Goal: Task Accomplishment & Management: Manage account settings

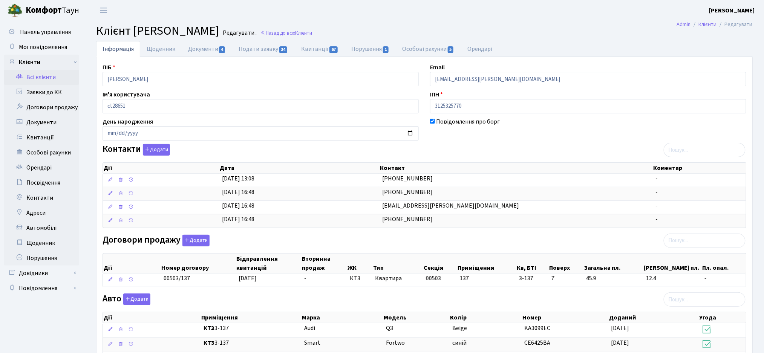
click at [34, 78] on link "Всі клієнти" at bounding box center [41, 77] width 75 height 15
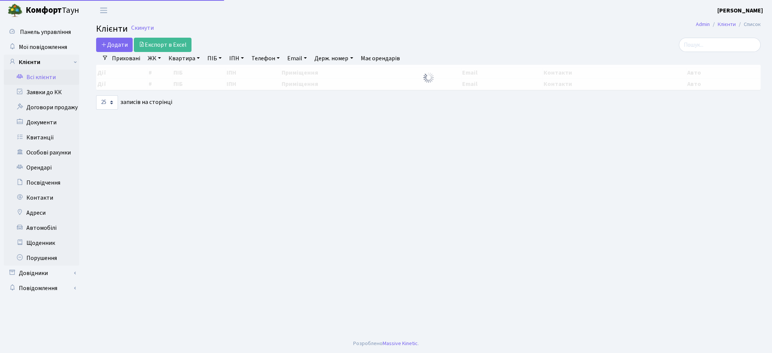
select select "25"
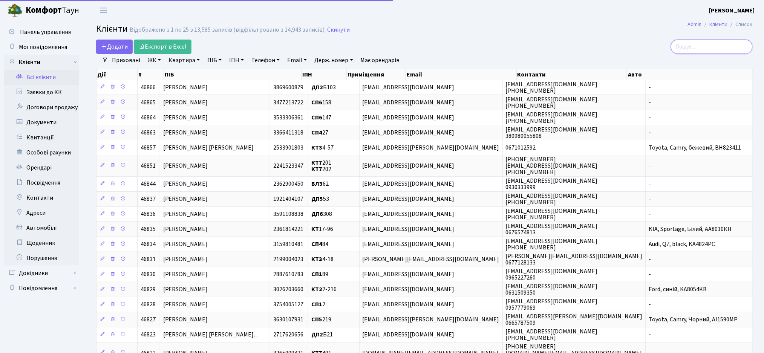
click at [716, 50] on input "search" at bounding box center [712, 47] width 82 height 14
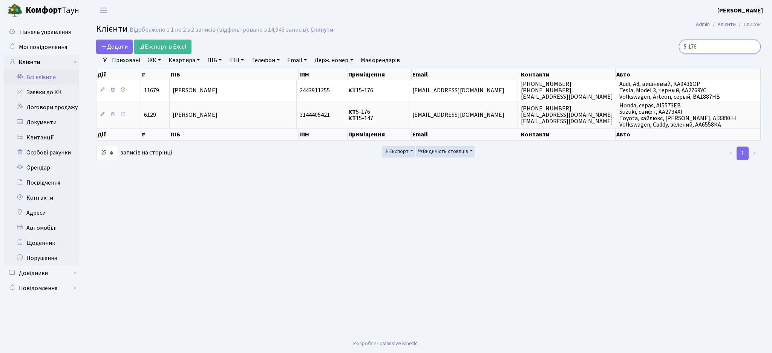
click at [717, 47] on input "5-176" at bounding box center [720, 47] width 82 height 14
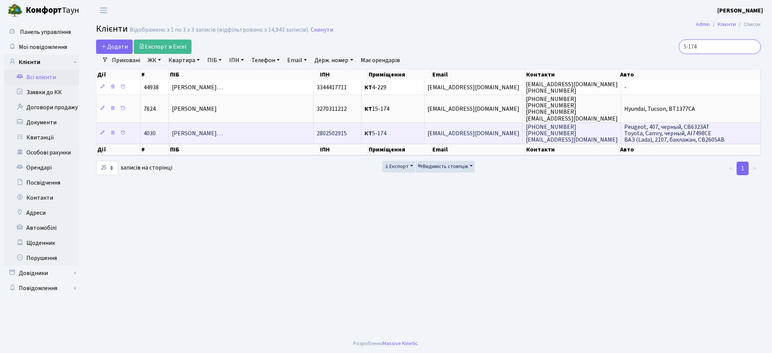
type input "5-174"
click at [223, 133] on span "Степаненко Олександр Анатолійови…" at bounding box center [197, 133] width 51 height 8
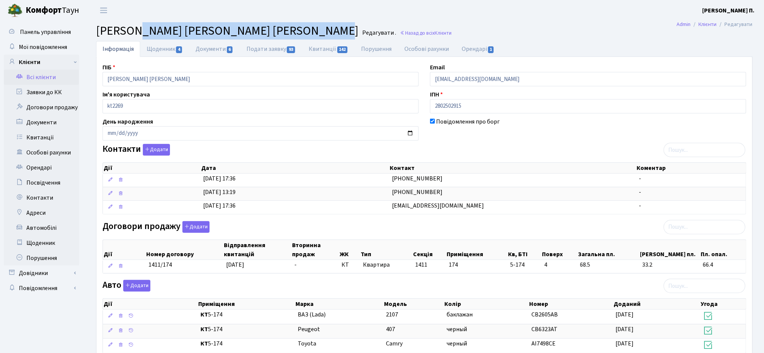
drag, startPoint x: 332, startPoint y: 32, endPoint x: 133, endPoint y: 36, distance: 198.3
click at [133, 36] on h2 "[PERSON_NAME] [PERSON_NAME] . Назад до всіх Клієнти" at bounding box center [424, 31] width 657 height 14
click at [172, 28] on span "[PERSON_NAME] [PERSON_NAME]" at bounding box center [227, 30] width 262 height 17
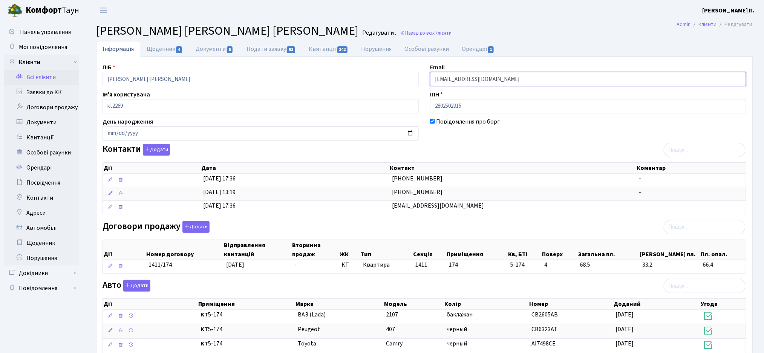
click at [467, 80] on input "ac_at@inbox.ru" at bounding box center [588, 79] width 316 height 14
click at [490, 80] on input "ac_at@inbox.ru" at bounding box center [588, 79] width 316 height 14
drag, startPoint x: 498, startPoint y: 82, endPoint x: 435, endPoint y: 81, distance: 62.9
click at [435, 81] on input "ac_at@inbox.ru" at bounding box center [588, 79] width 316 height 14
click at [452, 78] on input "ac_at@inbox.ru" at bounding box center [588, 79] width 316 height 14
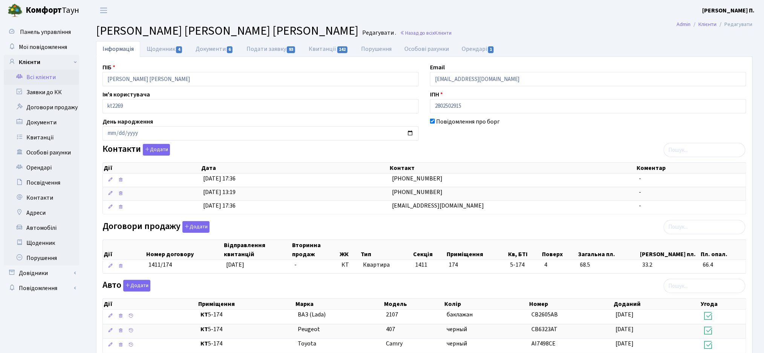
click at [532, 44] on ul "Інформація Щоденник 4 Документи 6 Подати заявку 93 Квитанції 142 Порушення Особ…" at bounding box center [424, 49] width 657 height 16
click at [262, 47] on link "Подати заявку 93" at bounding box center [271, 48] width 62 height 15
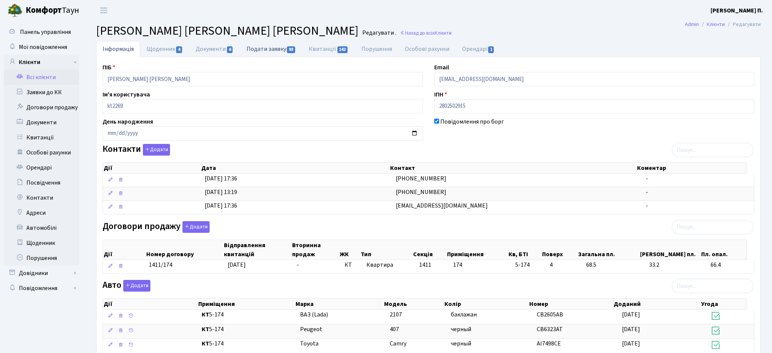
select select "25"
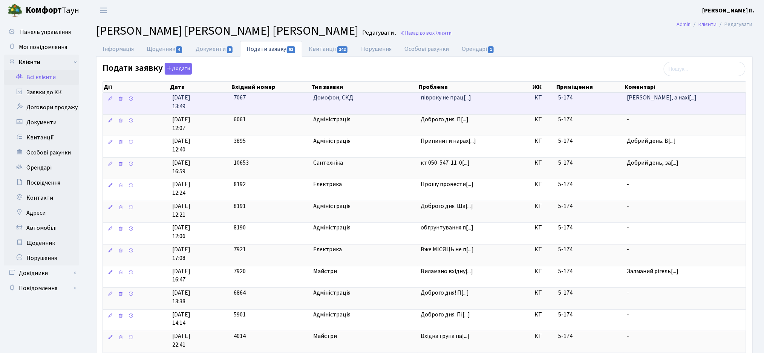
click at [646, 105] on td "[PERSON_NAME], а нахі[...]" at bounding box center [685, 103] width 122 height 21
click at [435, 108] on td "півроку не прац[...]" at bounding box center [475, 103] width 114 height 21
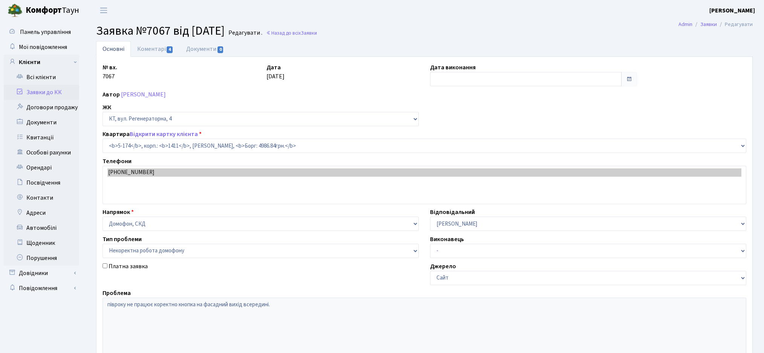
select select "2332"
select select "38"
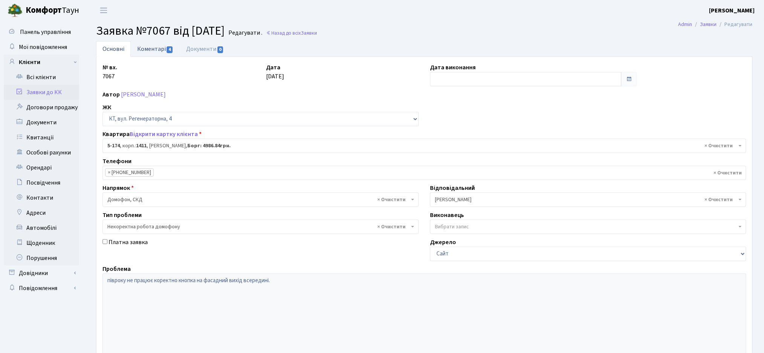
click at [152, 47] on link "Коментарі 4" at bounding box center [155, 48] width 49 height 15
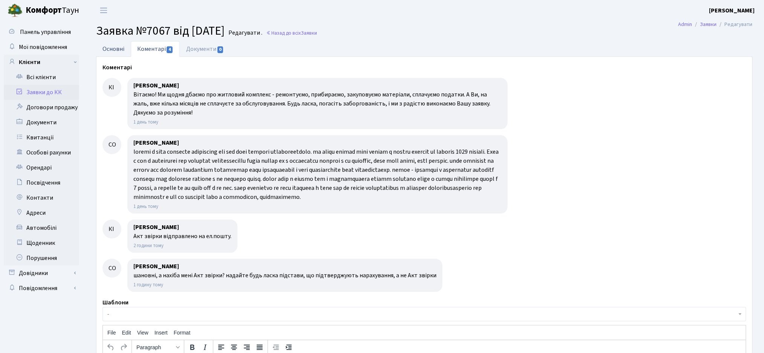
click at [117, 46] on link "Основні" at bounding box center [113, 48] width 35 height 15
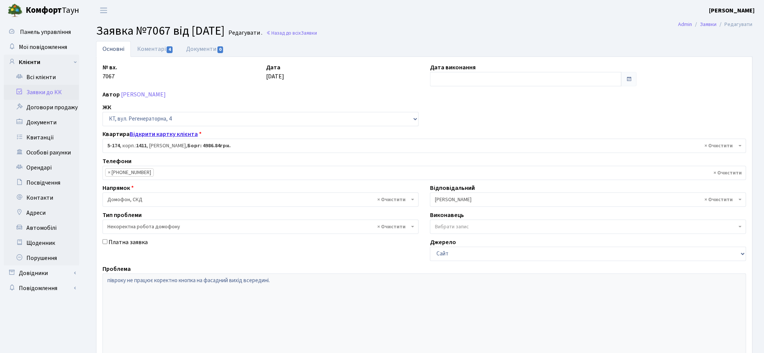
click at [157, 136] on link "Відкрити картку клієнта" at bounding box center [164, 134] width 68 height 8
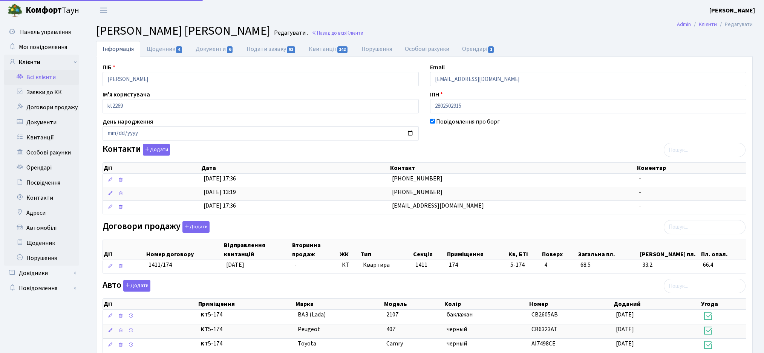
select select "25"
drag, startPoint x: 460, startPoint y: 155, endPoint x: 466, endPoint y: 149, distance: 8.0
click at [460, 154] on div "Контакти Додати Дії Дата Контакт Коментар Дії Дата Контакт Коментар" at bounding box center [424, 181] width 655 height 74
click at [468, 81] on input "ac_at@inbox.ru" at bounding box center [588, 79] width 316 height 14
click at [457, 153] on div "Контакти Додати Дії Дата Контакт Коментар Дії Дата Контакт Коментар" at bounding box center [424, 181] width 655 height 74
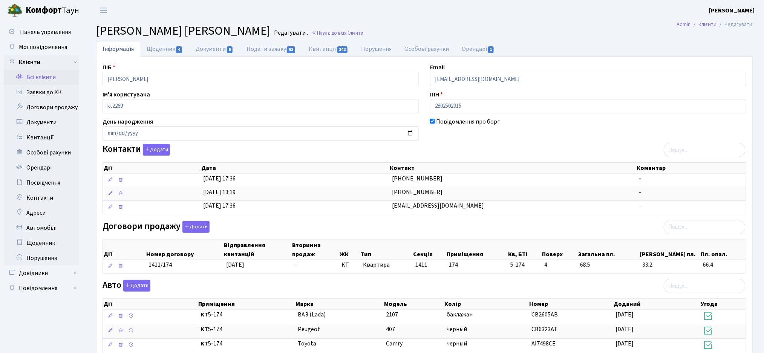
click at [451, 69] on div "Email ac_at@inbox.ru" at bounding box center [588, 74] width 328 height 23
drag, startPoint x: 135, startPoint y: 32, endPoint x: 331, endPoint y: 31, distance: 195.6
click at [331, 31] on h2 "Клієнт Степаненко Олександр Анатолійович Редагувати . Назад до всіх Клієнти" at bounding box center [424, 31] width 657 height 14
click at [287, 46] on link "Подати заявку 93" at bounding box center [271, 48] width 62 height 15
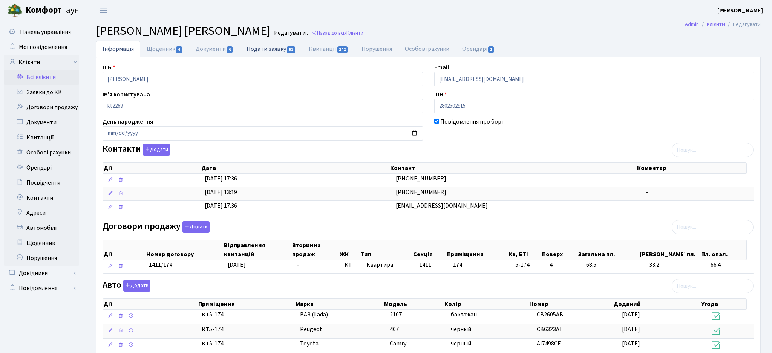
select select "25"
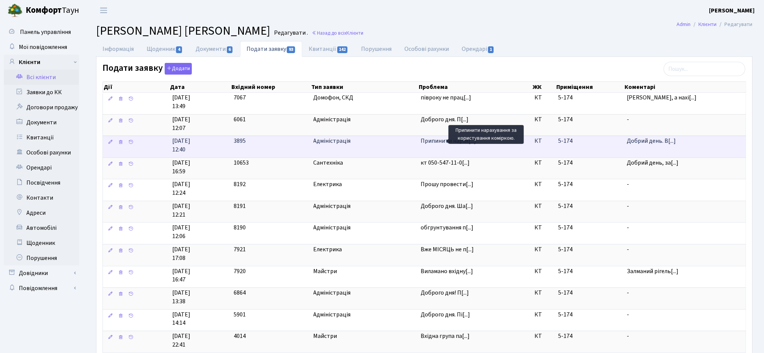
click at [436, 144] on span "Припинити нарах[...]" at bounding box center [448, 141] width 55 height 8
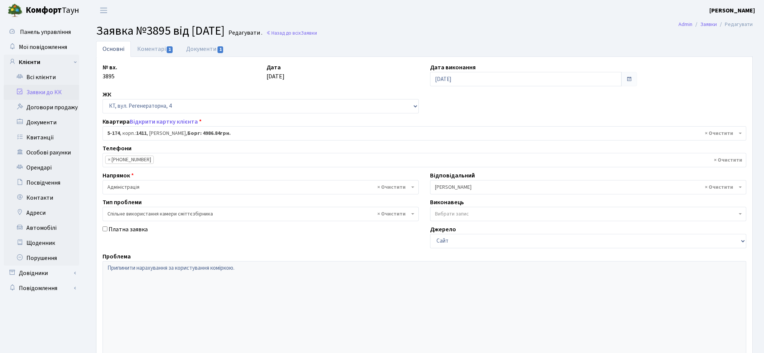
select select "2332"
select select "34"
click at [153, 49] on link "Коментарі 1" at bounding box center [155, 48] width 49 height 15
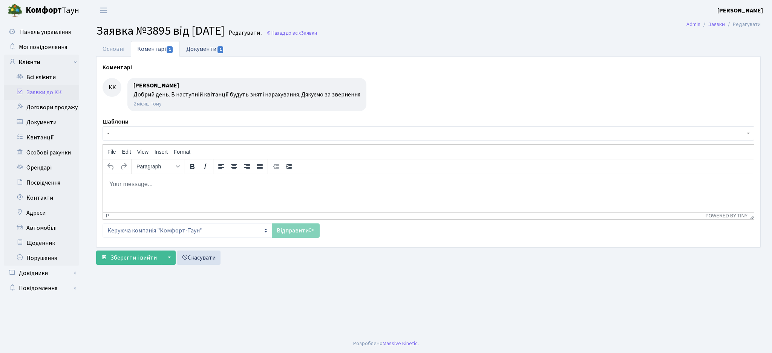
click at [200, 51] on link "Документи 1" at bounding box center [205, 48] width 51 height 15
select select "25"
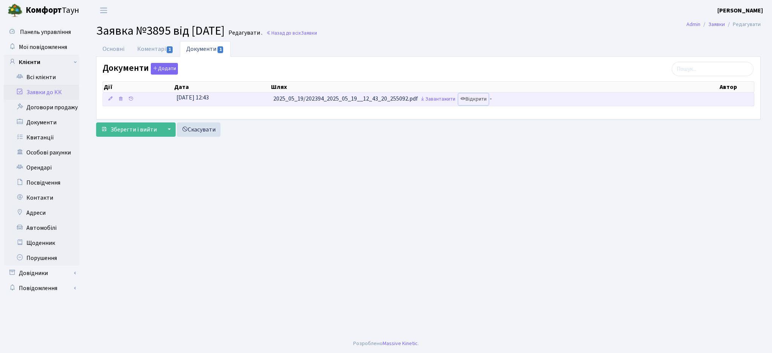
click at [478, 99] on link "Відкрити" at bounding box center [473, 99] width 30 height 12
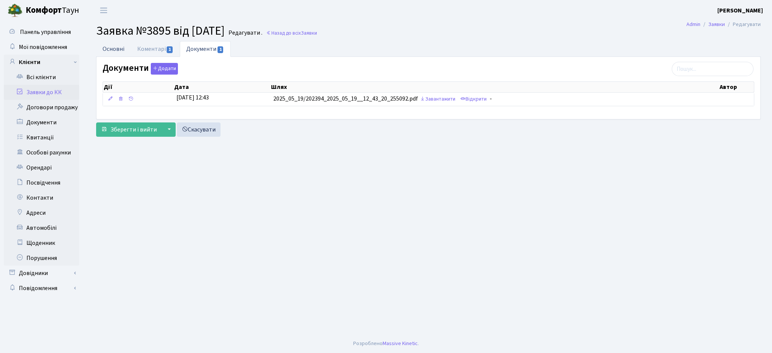
click at [111, 50] on link "Основні" at bounding box center [113, 48] width 35 height 15
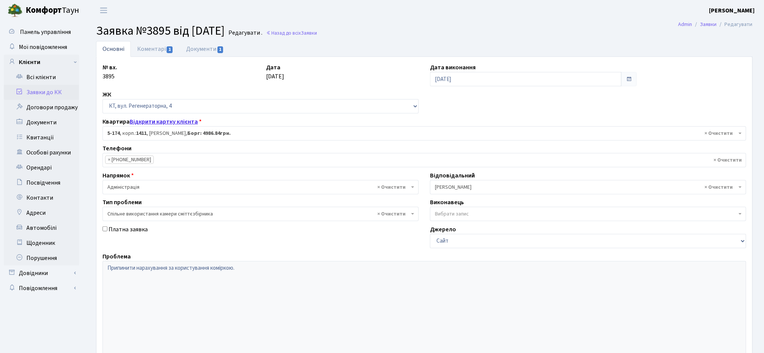
click at [151, 123] on link "Відкрити картку клієнта" at bounding box center [164, 122] width 68 height 8
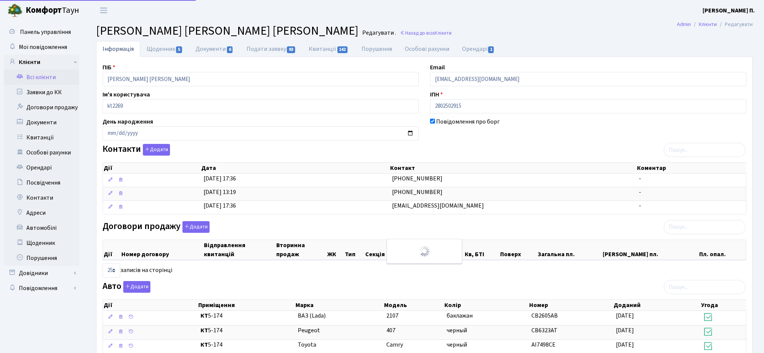
select select "25"
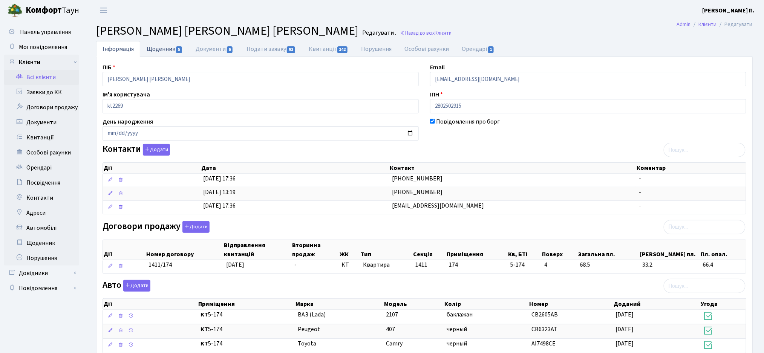
click at [149, 43] on link "Щоденник 5" at bounding box center [164, 48] width 49 height 15
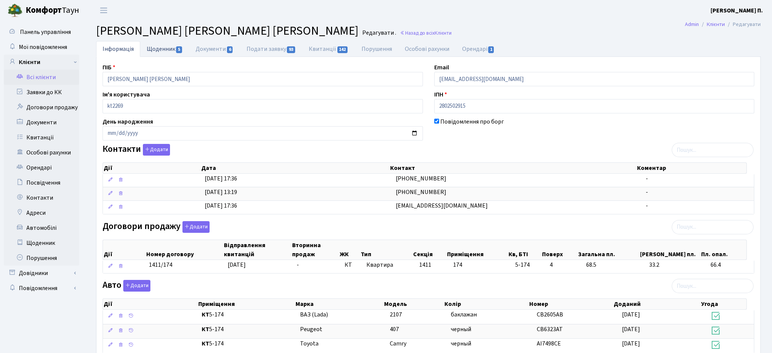
select select "25"
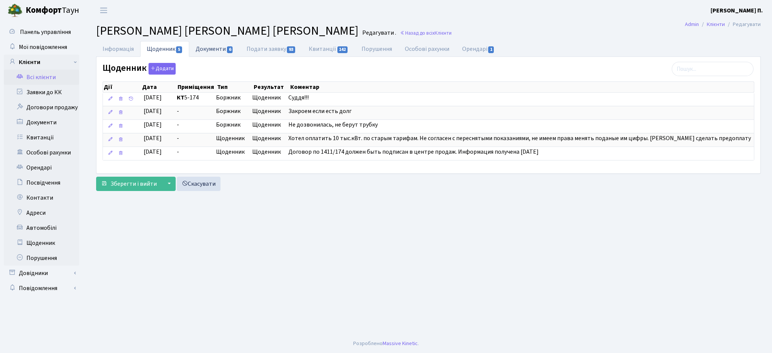
click at [211, 45] on link "Документи 6" at bounding box center [214, 48] width 51 height 15
select select "25"
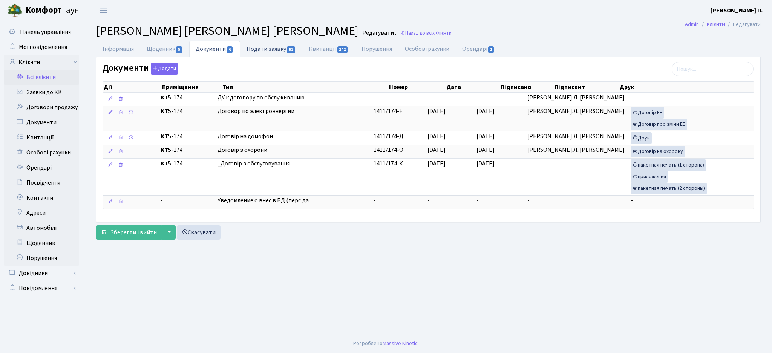
click at [264, 49] on link "Подати заявку 93" at bounding box center [271, 48] width 62 height 15
select select "25"
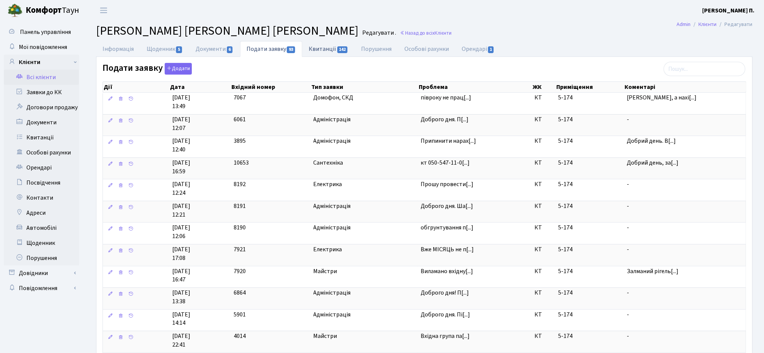
click at [325, 47] on link "Квитанції 142" at bounding box center [328, 48] width 52 height 15
select select "25"
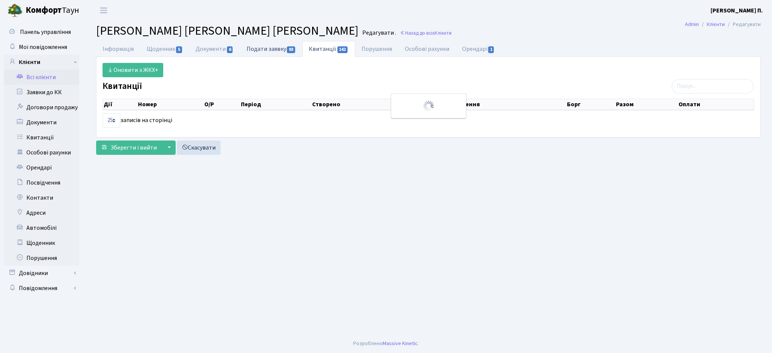
click at [257, 51] on link "Подати заявку 93" at bounding box center [271, 48] width 62 height 15
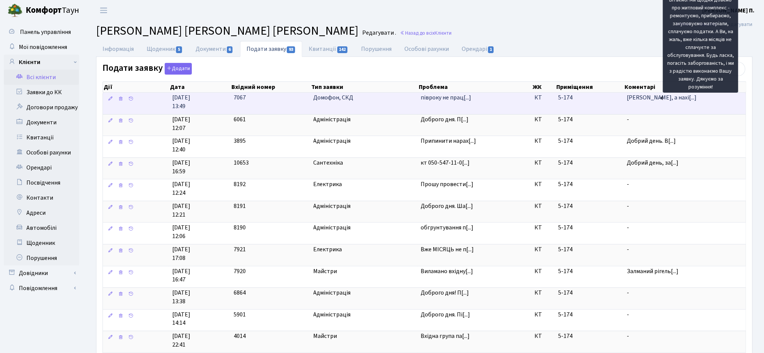
click at [630, 96] on span "шановні, а нахі[...]" at bounding box center [662, 97] width 70 height 8
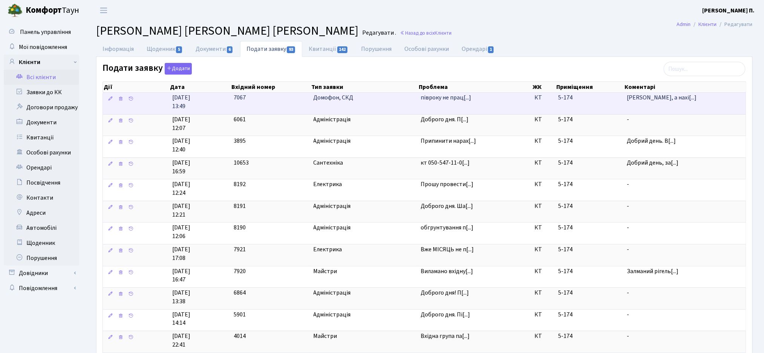
click at [294, 102] on td "7067" at bounding box center [271, 103] width 80 height 21
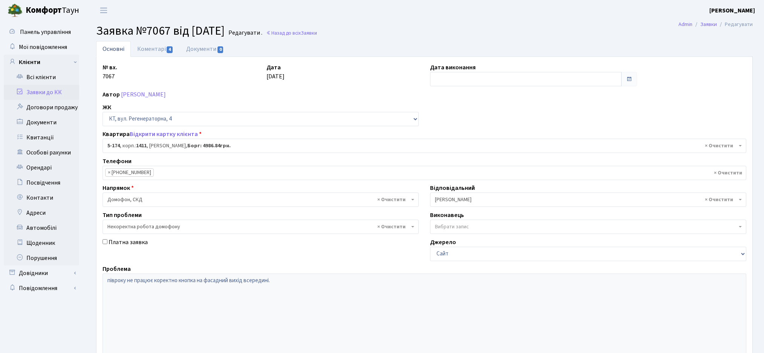
select select "2332"
select select "38"
click at [162, 55] on link "Коментарі 4" at bounding box center [155, 48] width 49 height 15
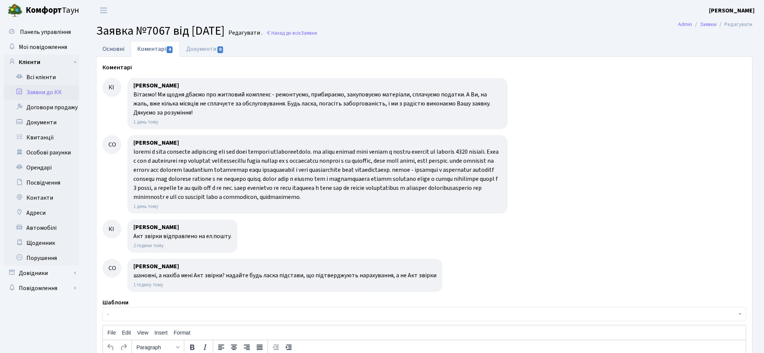
click at [103, 50] on link "Основні" at bounding box center [113, 48] width 35 height 15
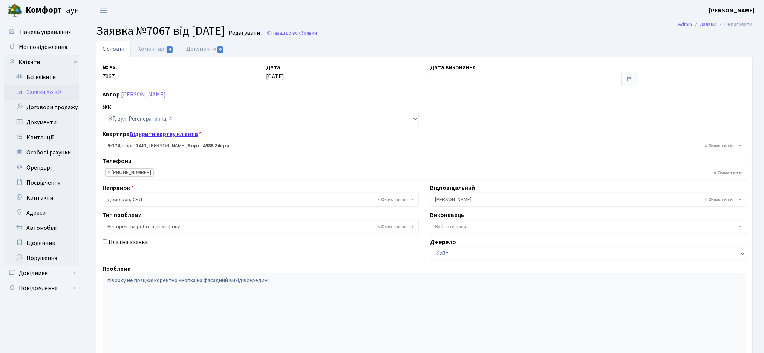
click at [152, 137] on link "Відкрити картку клієнта" at bounding box center [164, 134] width 68 height 8
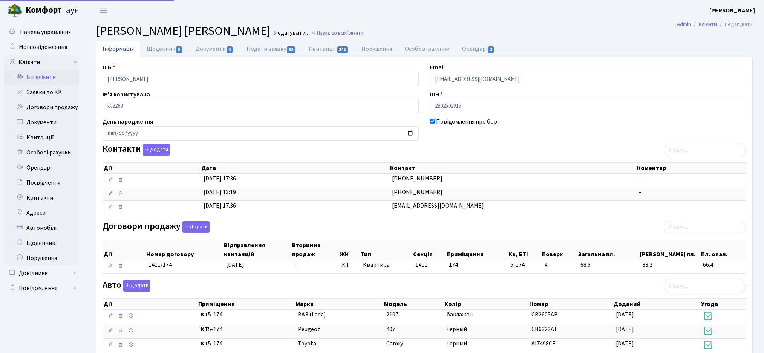
select select "25"
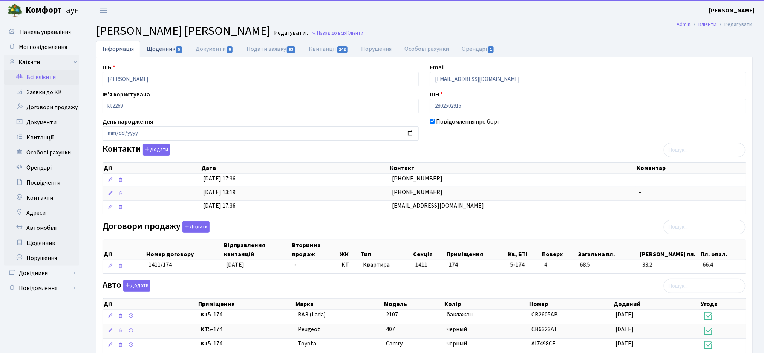
click at [157, 46] on link "Щоденник 5" at bounding box center [164, 48] width 49 height 15
select select "25"
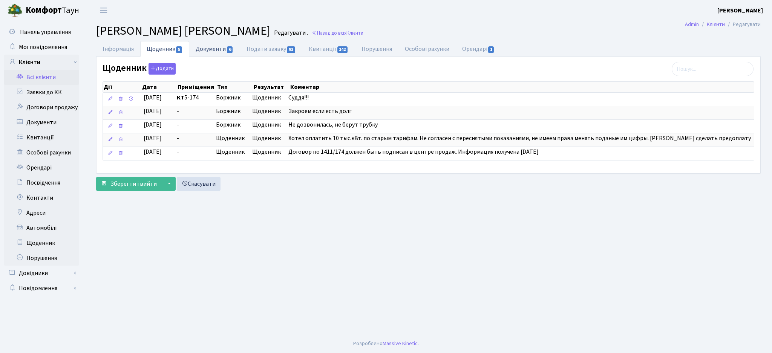
click at [194, 51] on link "Документи 6" at bounding box center [214, 48] width 51 height 15
select select "25"
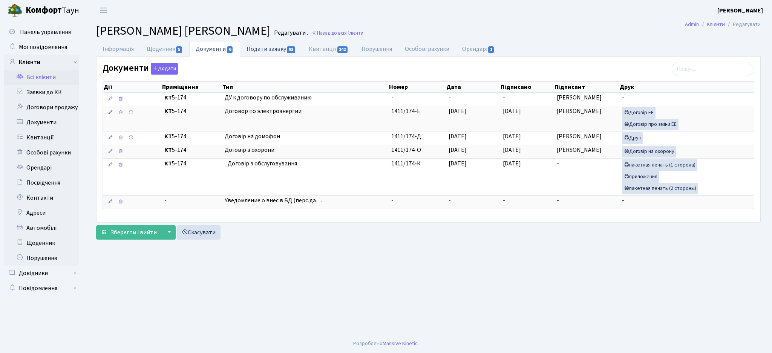
click at [271, 56] on link "Подати заявку 93" at bounding box center [271, 48] width 62 height 15
select select "25"
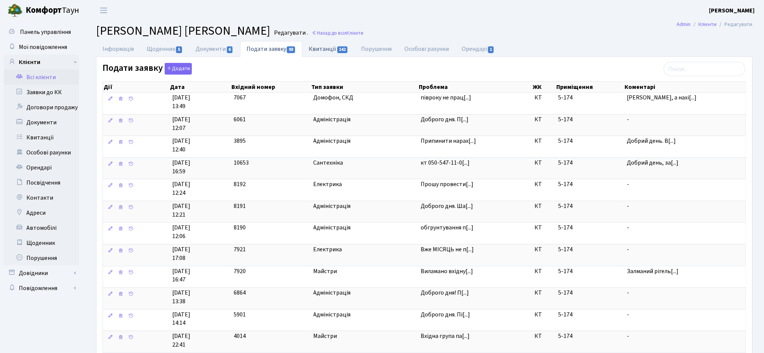
click at [333, 52] on link "Квитанції 142" at bounding box center [328, 48] width 52 height 15
select select "25"
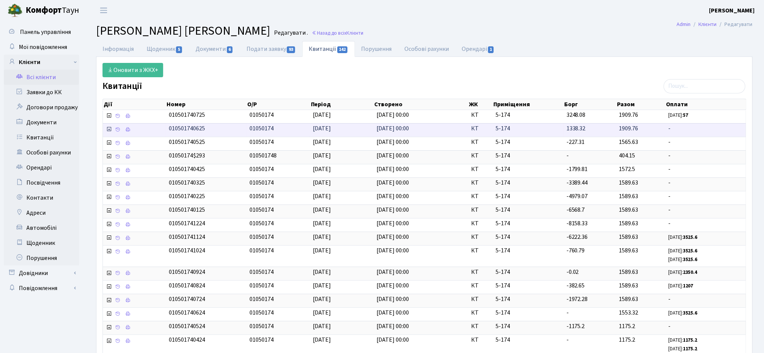
click at [107, 128] on icon at bounding box center [109, 129] width 6 height 6
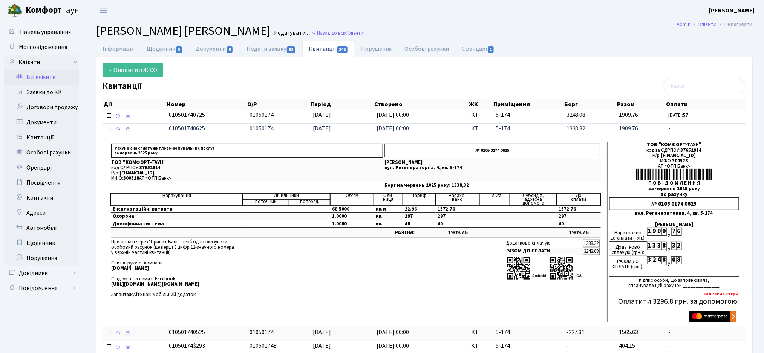
click at [107, 129] on icon at bounding box center [109, 129] width 6 height 6
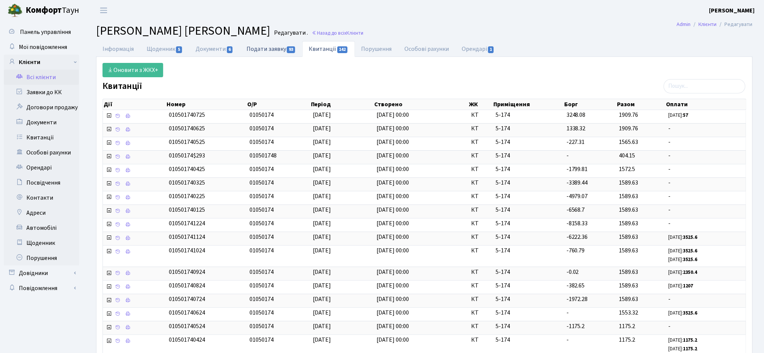
click at [281, 51] on link "Подати заявку 93" at bounding box center [271, 48] width 62 height 15
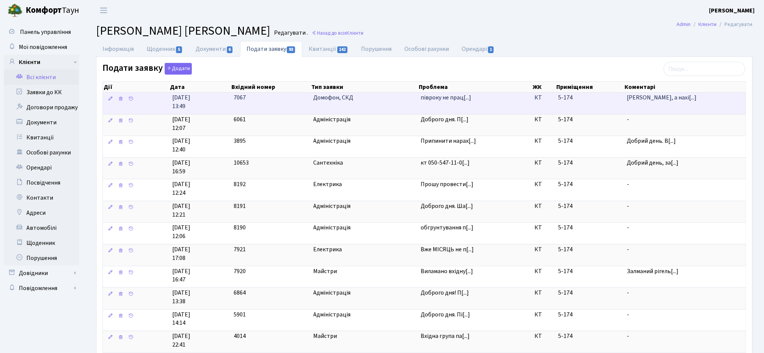
click at [450, 102] on span "півроку не прац[...]" at bounding box center [446, 97] width 51 height 8
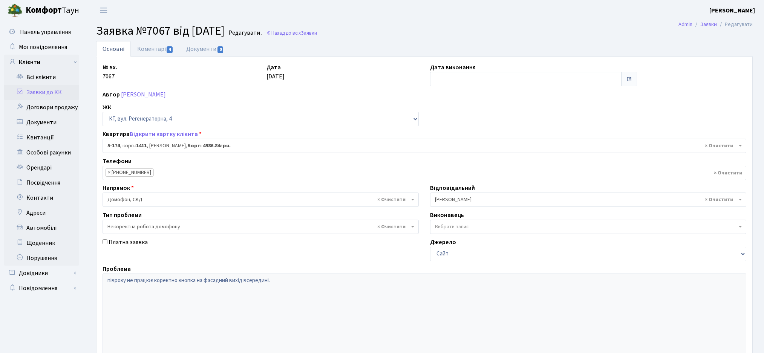
select select "2332"
select select "38"
click at [161, 48] on link "Коментарі 4" at bounding box center [155, 48] width 49 height 15
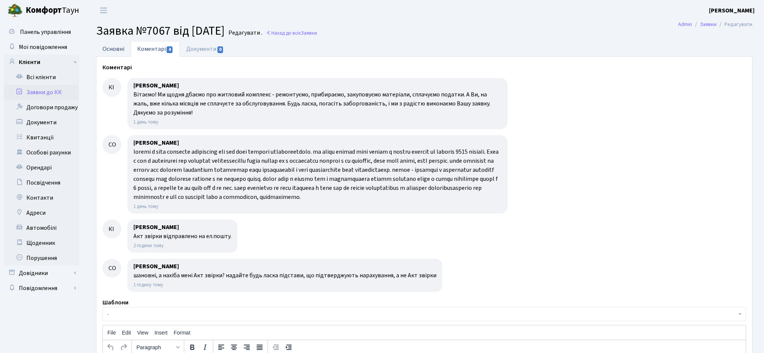
click at [116, 48] on link "Основні" at bounding box center [113, 48] width 35 height 15
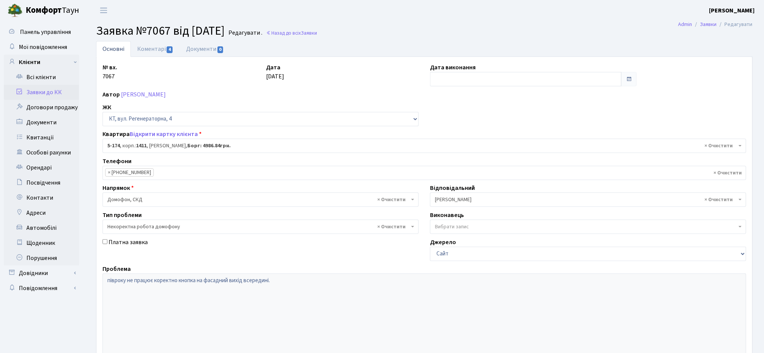
click at [149, 58] on div "№ вх. 7067 Дата 17.08.2025 Дата виконання Автор Степаненко Олександр Анатолійов…" at bounding box center [424, 233] width 656 height 352
click at [157, 43] on link "Коментарі 4" at bounding box center [155, 48] width 49 height 15
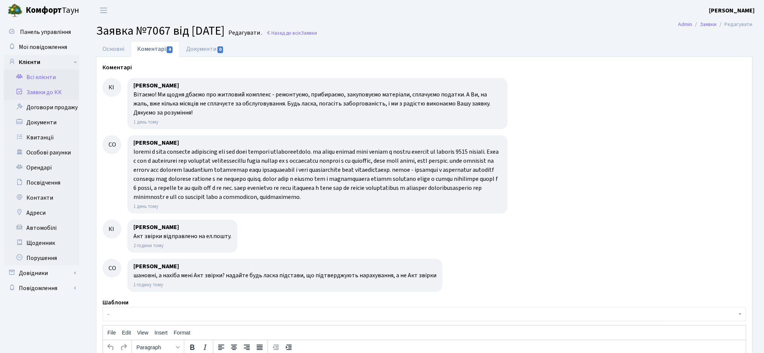
click at [50, 83] on link "Всі клієнти" at bounding box center [41, 77] width 75 height 15
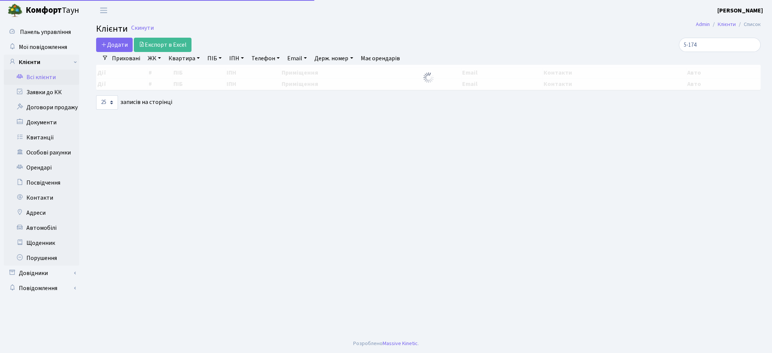
select select "25"
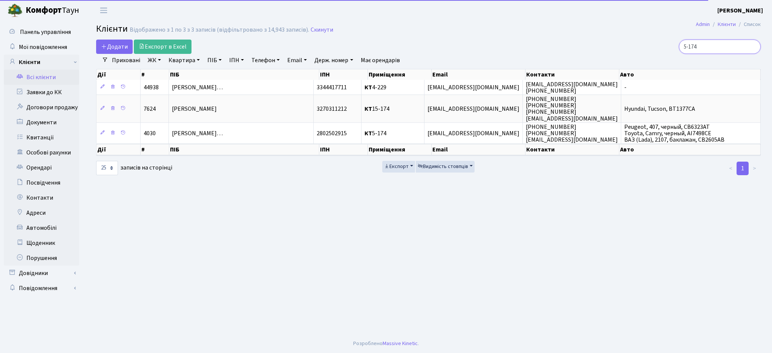
drag, startPoint x: 743, startPoint y: 45, endPoint x: 614, endPoint y: 43, distance: 129.3
click at [615, 45] on div "5-174" at bounding box center [654, 47] width 214 height 14
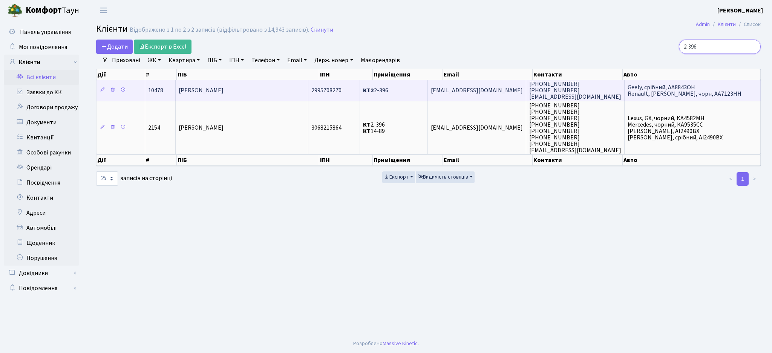
type input "2-396"
click at [472, 93] on span "shadow_ne@ukr.net" at bounding box center [477, 90] width 92 height 8
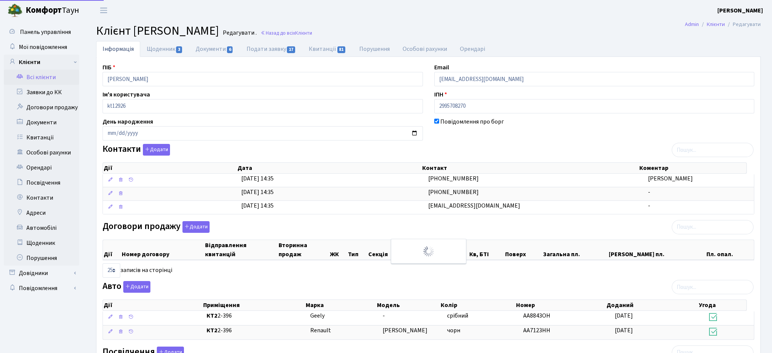
select select "25"
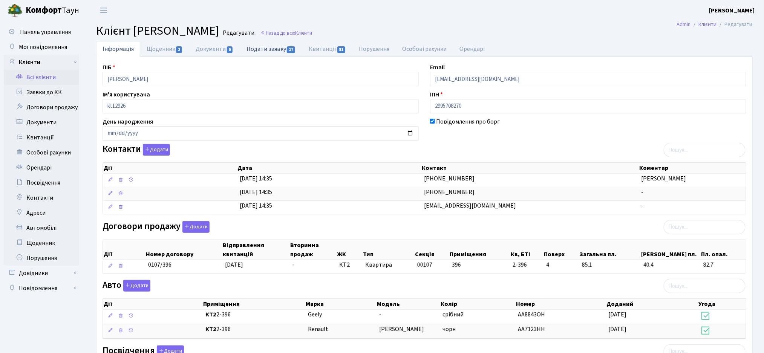
click at [256, 54] on link "Подати заявку 17" at bounding box center [271, 48] width 62 height 15
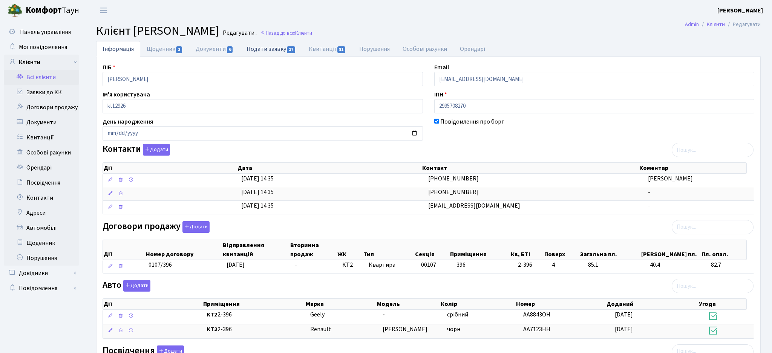
select select "25"
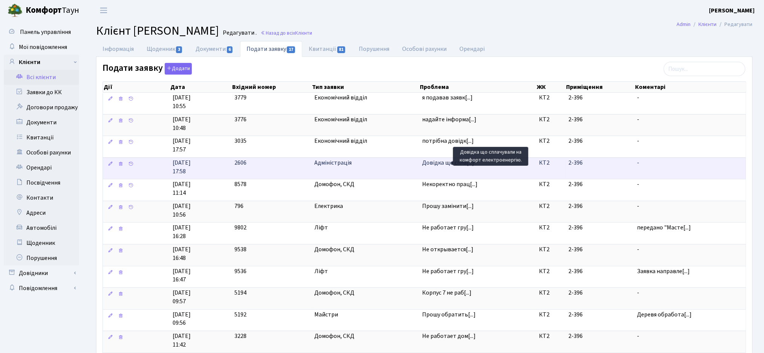
click at [438, 162] on span "Довідка що спла[...]" at bounding box center [448, 163] width 52 height 8
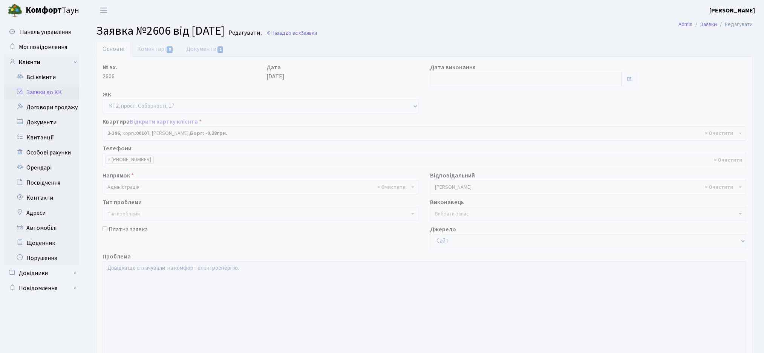
select select "15452"
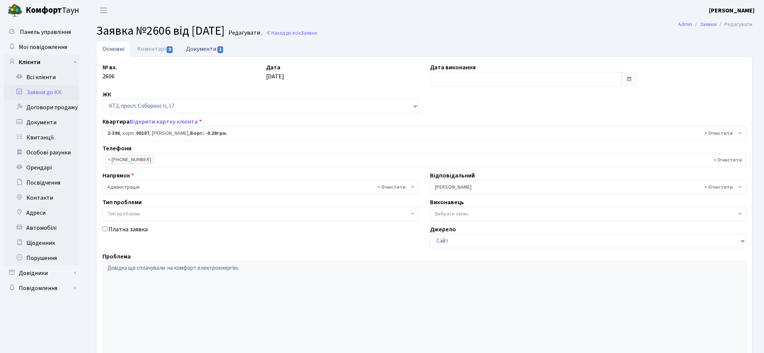
click at [207, 47] on link "Документи 1" at bounding box center [205, 48] width 51 height 15
select select "25"
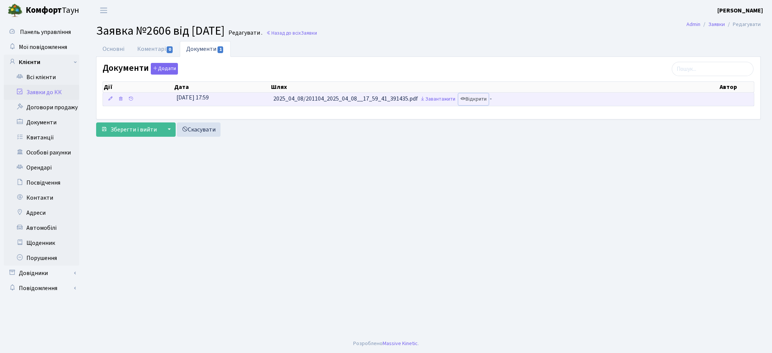
click at [480, 99] on link "Відкрити" at bounding box center [473, 99] width 30 height 12
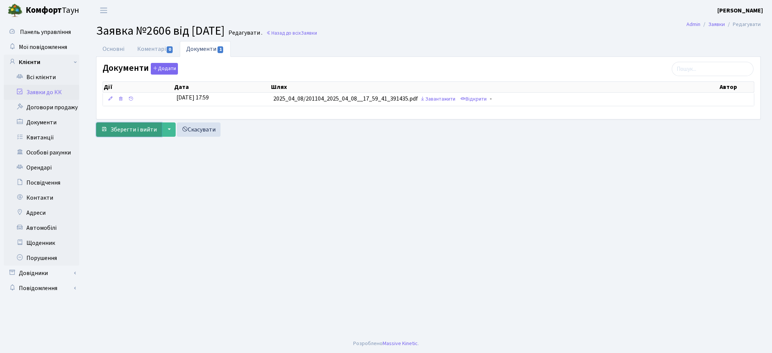
click at [135, 130] on span "Зберегти і вийти" at bounding box center [133, 130] width 46 height 8
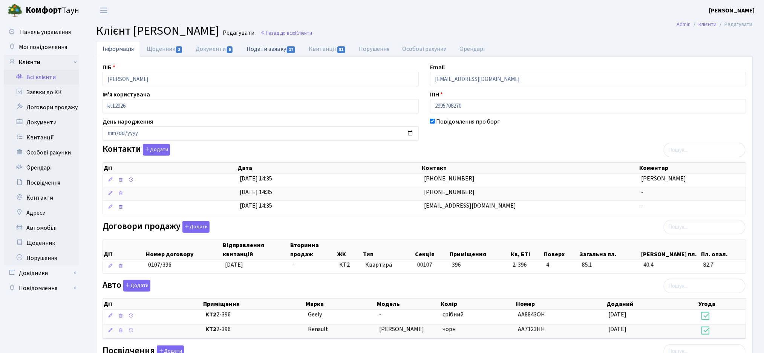
click at [260, 45] on link "Подати заявку 17" at bounding box center [271, 48] width 62 height 15
select select "25"
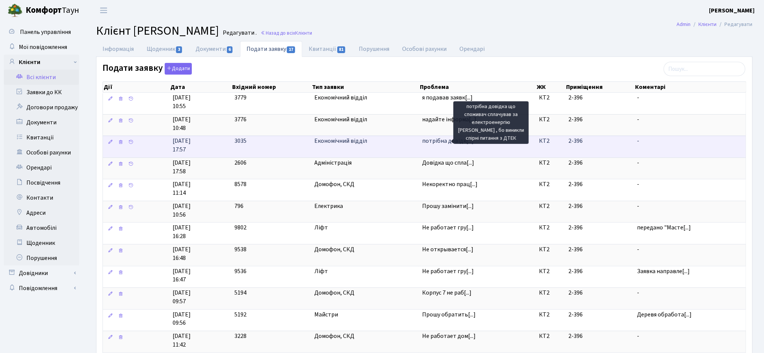
click at [440, 144] on span "потрібна довідк[...]" at bounding box center [448, 141] width 52 height 8
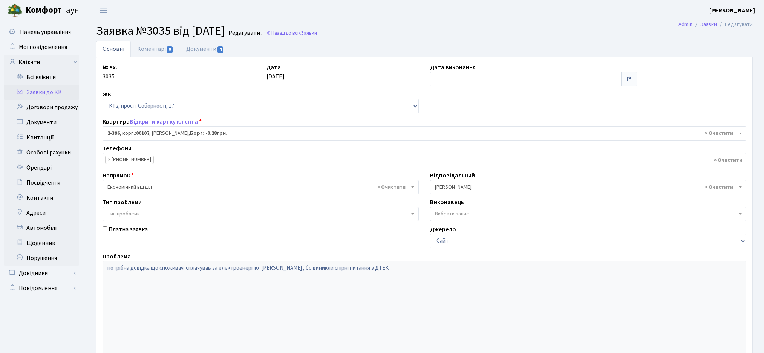
select select "15452"
click at [199, 48] on link "Документи 4" at bounding box center [205, 48] width 51 height 15
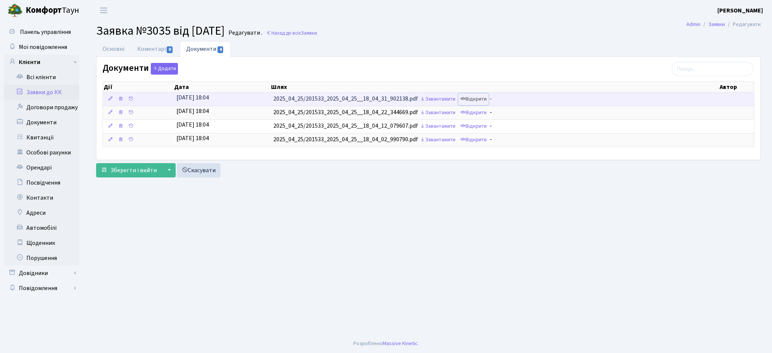
click at [482, 97] on link "Відкрити" at bounding box center [473, 99] width 30 height 12
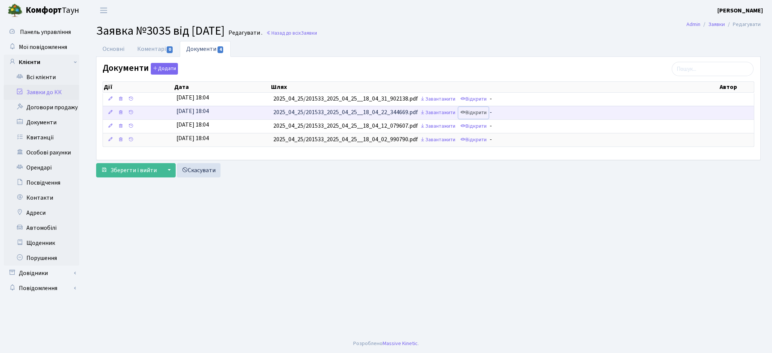
click at [476, 112] on link "Відкрити" at bounding box center [473, 113] width 30 height 12
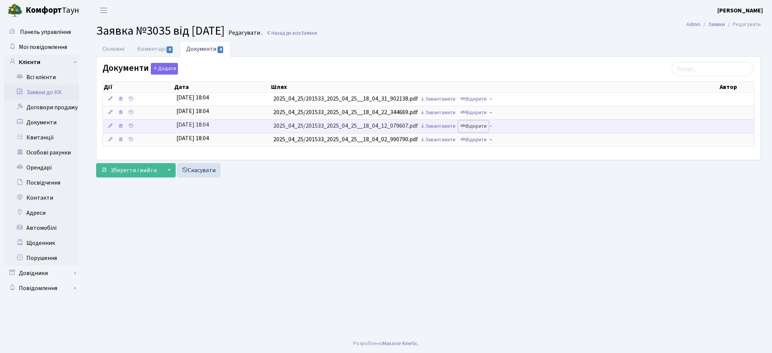
click at [483, 128] on link "Відкрити" at bounding box center [473, 127] width 30 height 12
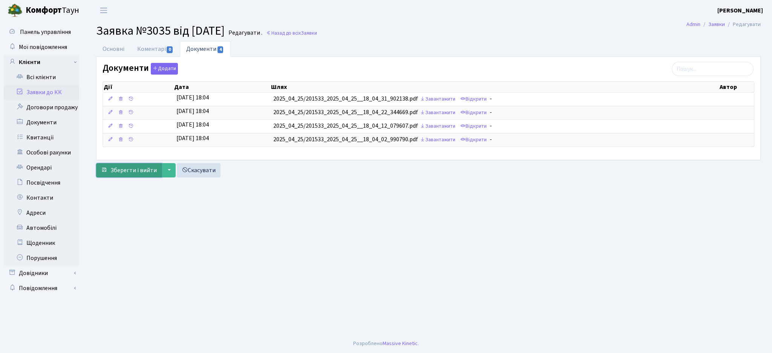
click at [129, 168] on span "Зберегти і вийти" at bounding box center [133, 170] width 46 height 8
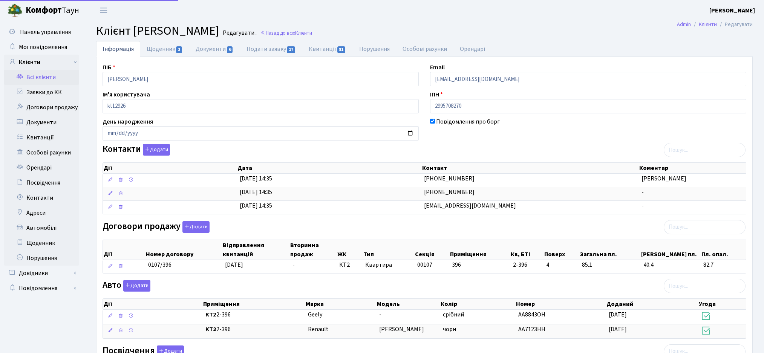
select select "25"
click at [166, 47] on link "Щоденник 3" at bounding box center [164, 48] width 49 height 15
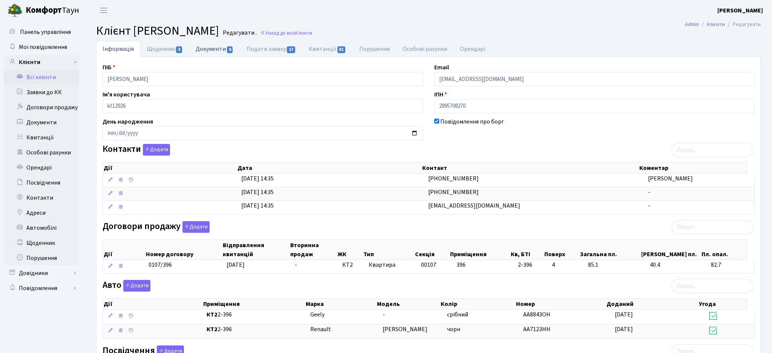
select select "25"
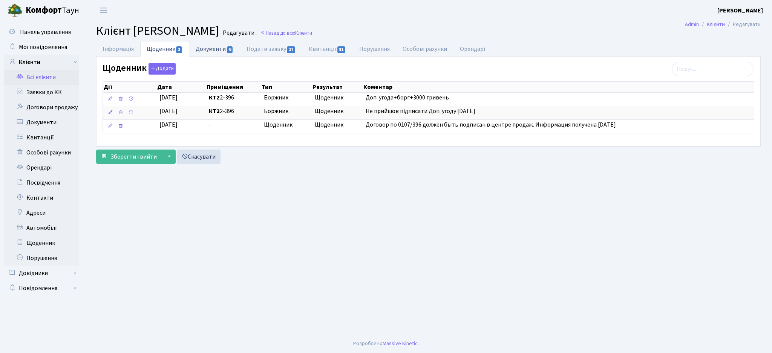
click at [226, 51] on link "Документи 6" at bounding box center [214, 48] width 51 height 15
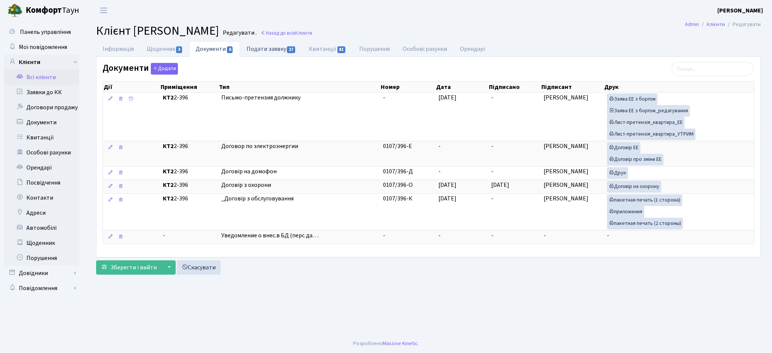
click at [267, 49] on link "Подати заявку 17" at bounding box center [271, 48] width 62 height 15
select select "25"
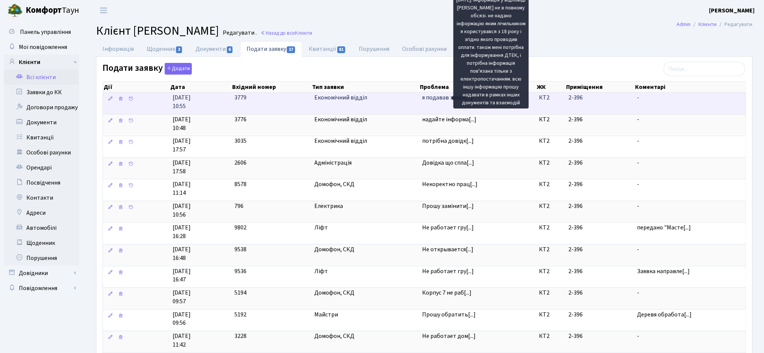
click at [447, 98] on span "я подавав заявк[...]" at bounding box center [447, 97] width 51 height 8
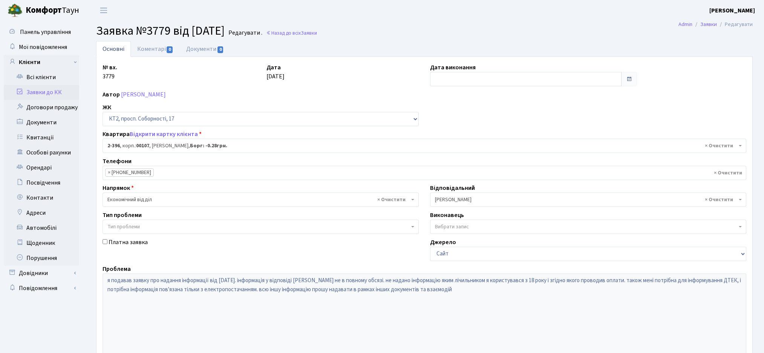
select select "15452"
click at [156, 132] on link "Відкрити картку клієнта" at bounding box center [164, 134] width 68 height 8
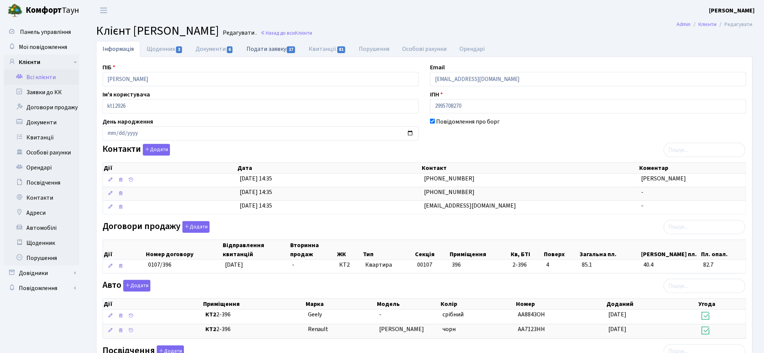
click at [265, 53] on link "Подати заявку 17" at bounding box center [271, 48] width 62 height 15
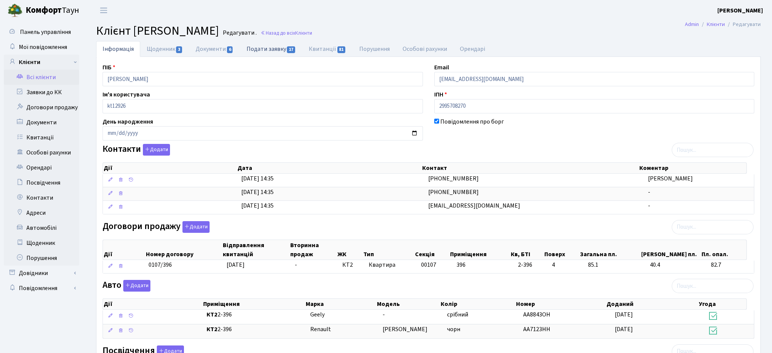
select select "25"
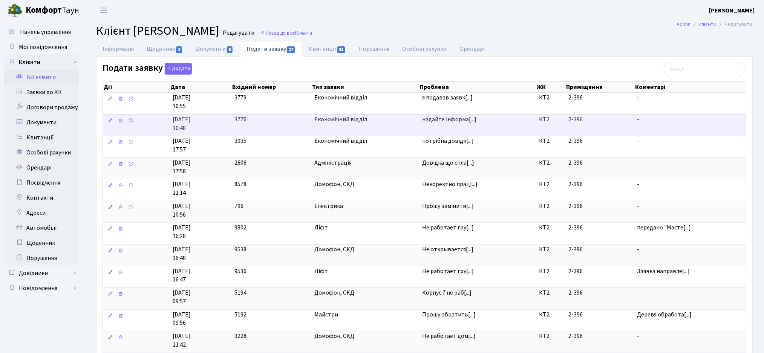
click at [448, 127] on td "надайте інформа[...]" at bounding box center [477, 125] width 117 height 22
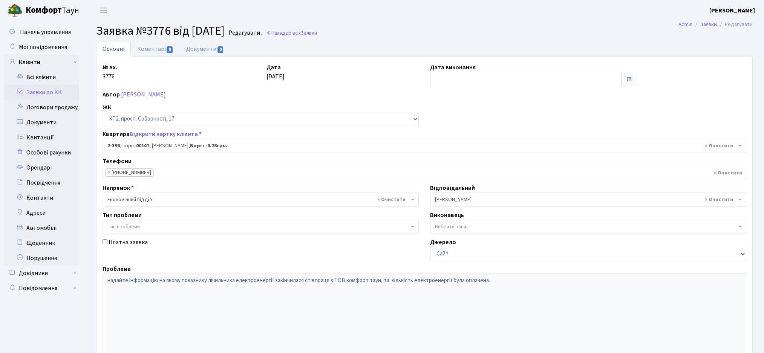
select select "15452"
click at [214, 48] on link "Документи 0" at bounding box center [205, 48] width 51 height 15
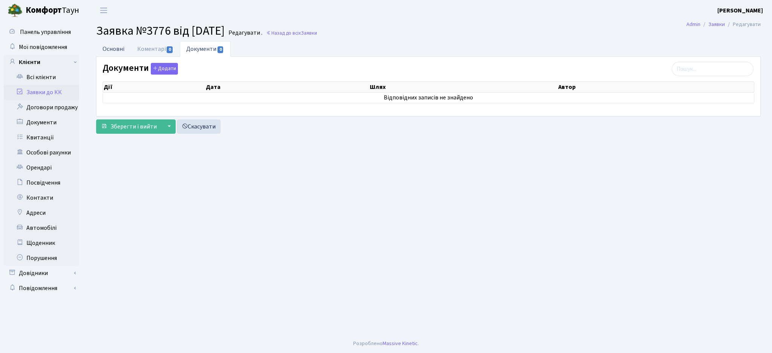
click at [106, 42] on link "Основні" at bounding box center [113, 48] width 35 height 15
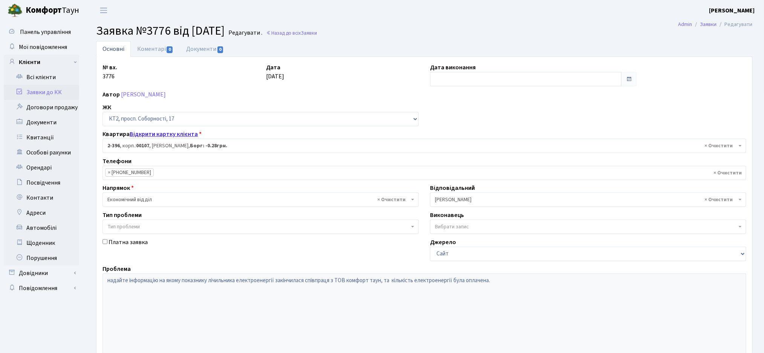
click at [176, 133] on link "Відкрити картку клієнта" at bounding box center [164, 134] width 68 height 8
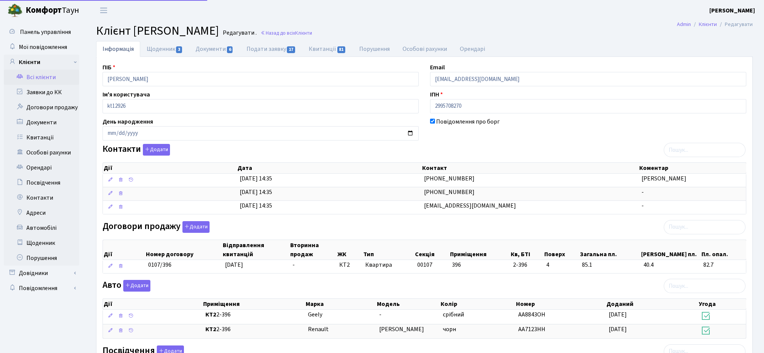
select select "25"
click at [274, 49] on link "Подати заявку 17" at bounding box center [271, 48] width 62 height 15
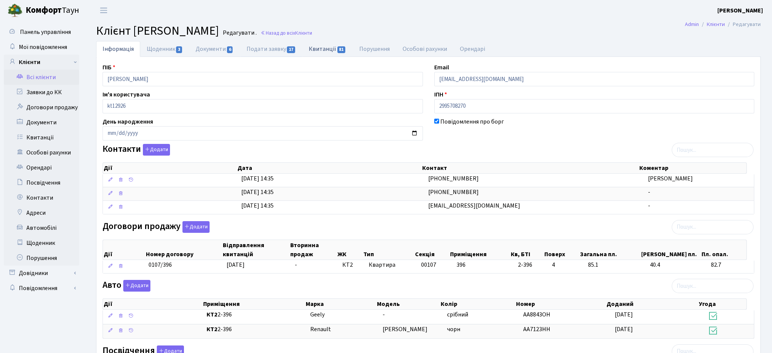
select select "25"
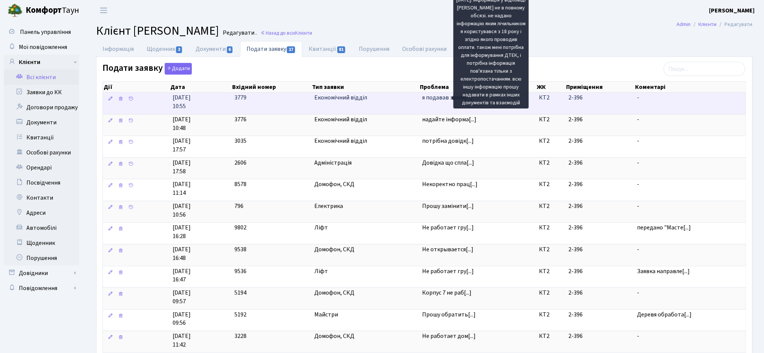
click at [447, 101] on span "я подавав заявк[...]" at bounding box center [447, 97] width 51 height 8
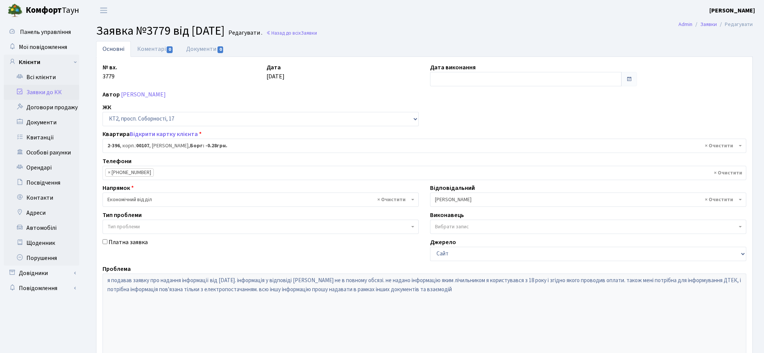
select select "15452"
click at [162, 135] on link "Відкрити картку клієнта" at bounding box center [164, 134] width 68 height 8
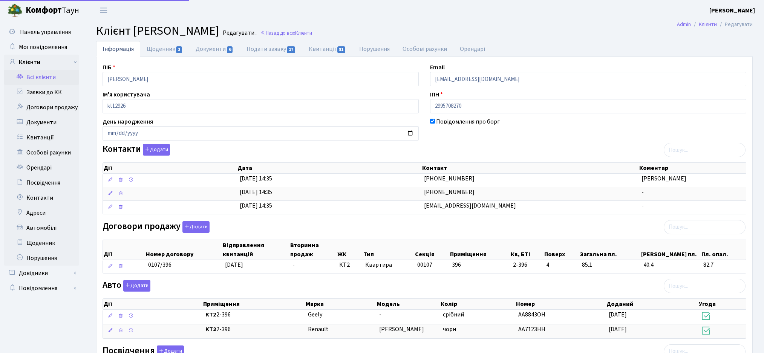
select select "25"
click at [274, 51] on link "Подати заявку 17" at bounding box center [271, 48] width 62 height 15
select select "25"
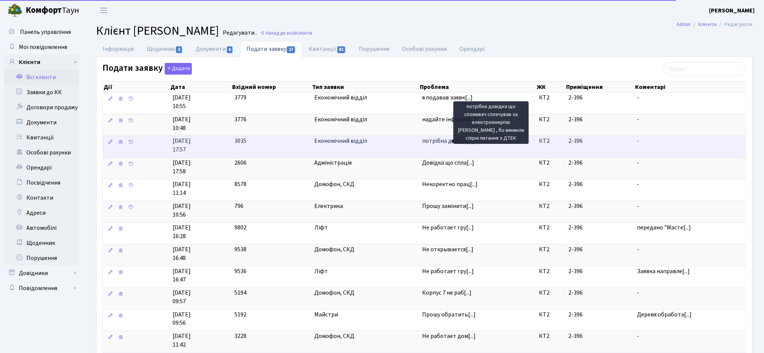
click at [441, 144] on span "потрібна довідк[...]" at bounding box center [448, 141] width 52 height 8
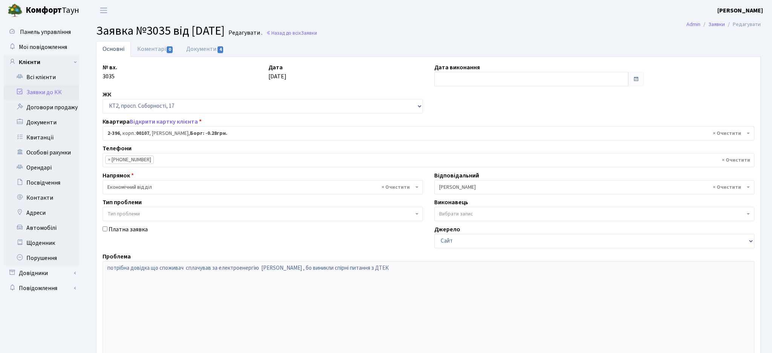
select select "15452"
click at [176, 44] on link "Коментарі 0" at bounding box center [155, 48] width 49 height 15
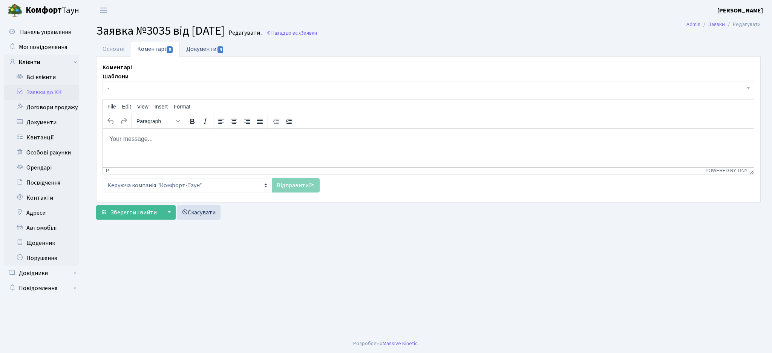
click at [204, 47] on link "Документи 4" at bounding box center [205, 48] width 51 height 15
select select "25"
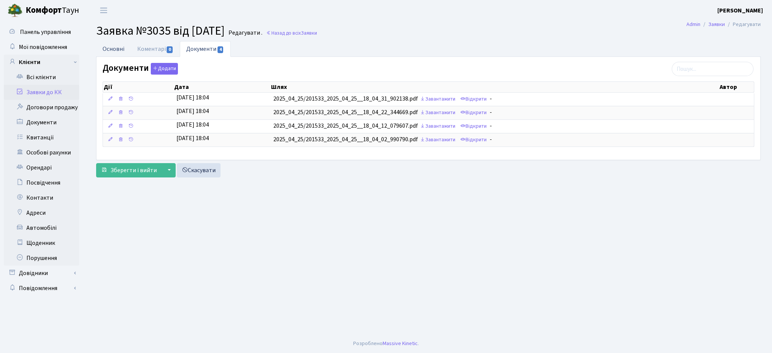
click at [110, 52] on link "Основні" at bounding box center [113, 48] width 35 height 15
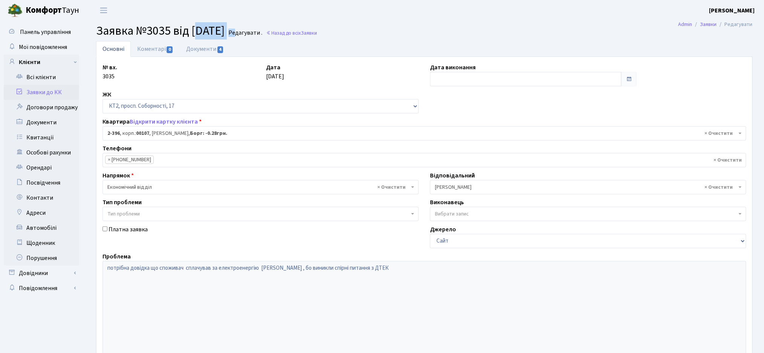
drag, startPoint x: 194, startPoint y: 30, endPoint x: 231, endPoint y: 30, distance: 37.7
click at [254, 29] on h2 "Заявка №3035 від 25.04.2025 Редагувати . Назад до всіх Заявки" at bounding box center [424, 31] width 657 height 14
click at [225, 30] on span "Заявка №3035 від 25.04.2025" at bounding box center [160, 30] width 129 height 17
click at [167, 48] on span "0" at bounding box center [170, 49] width 6 height 7
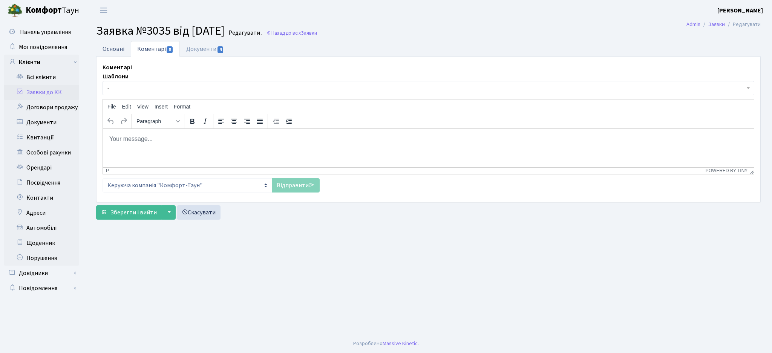
click at [116, 49] on link "Основні" at bounding box center [113, 48] width 35 height 15
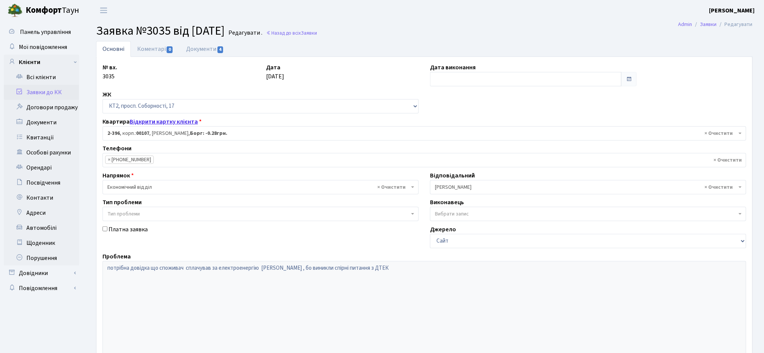
click at [145, 120] on link "Відкрити картку клієнта" at bounding box center [164, 122] width 68 height 8
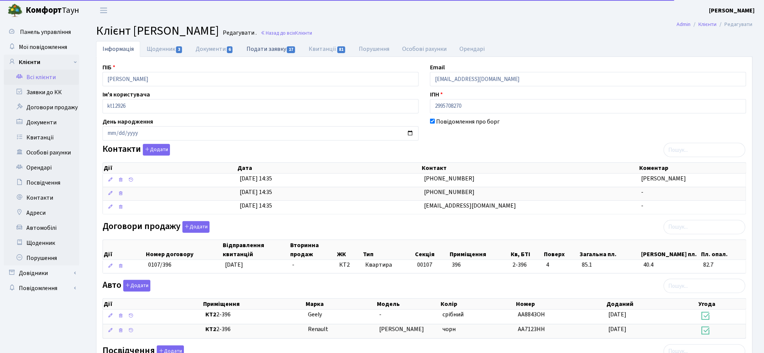
click at [263, 52] on link "Подати заявку 17" at bounding box center [271, 48] width 62 height 15
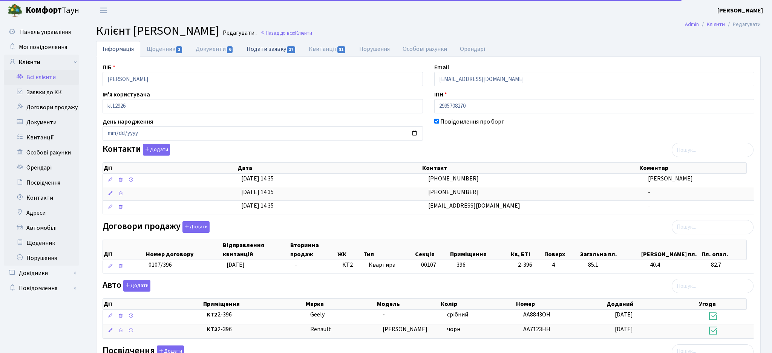
select select "25"
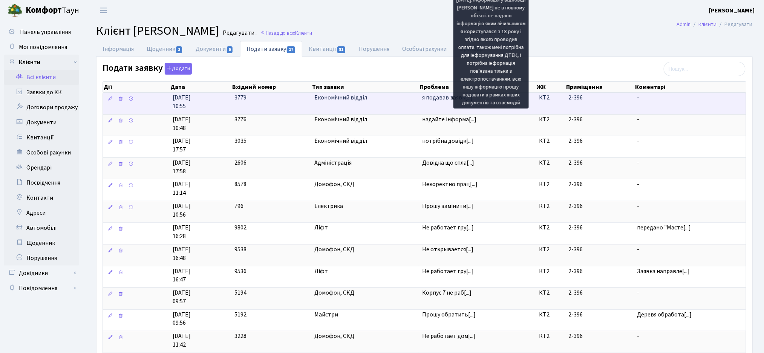
click at [445, 99] on span "я подавав заявк[...]" at bounding box center [447, 97] width 51 height 8
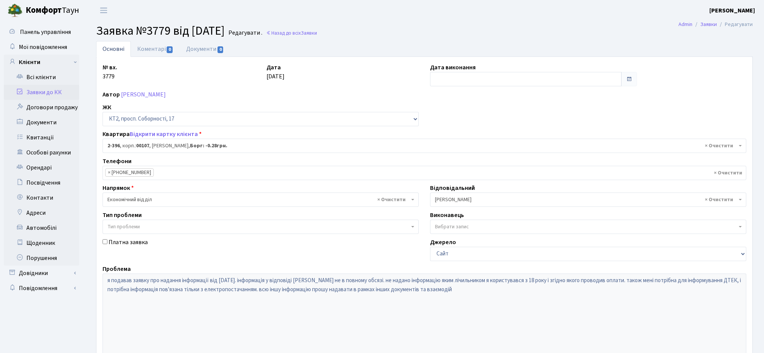
select select "15452"
click at [171, 136] on link "Відкрити картку клієнта" at bounding box center [164, 134] width 68 height 8
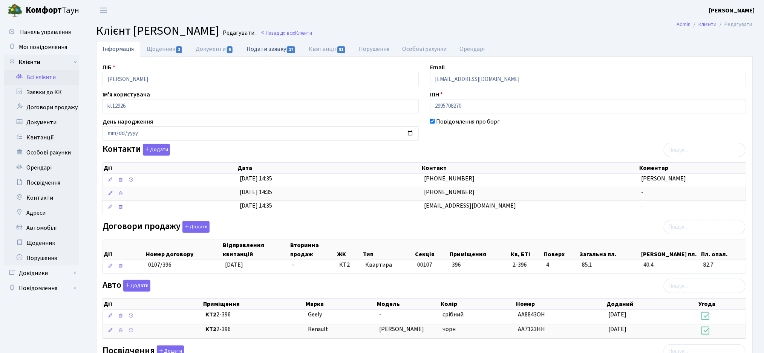
click at [262, 51] on link "Подати заявку 17" at bounding box center [271, 48] width 62 height 15
select select "25"
